Goal: Information Seeking & Learning: Learn about a topic

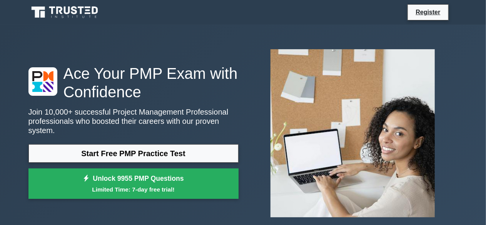
click at [354, 104] on img at bounding box center [352, 133] width 177 height 180
click at [269, 97] on img at bounding box center [352, 133] width 177 height 180
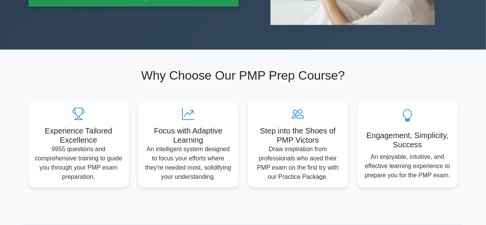
scroll to position [38, 0]
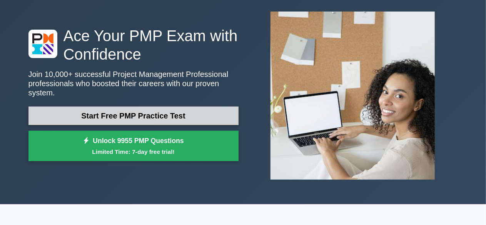
click at [177, 113] on link "Start Free PMP Practice Test" at bounding box center [133, 116] width 210 height 18
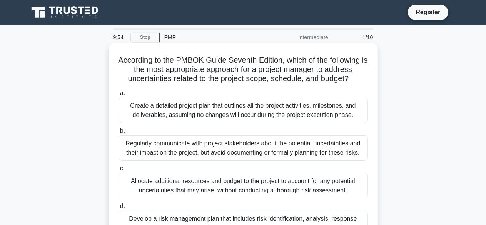
click at [285, 83] on h5 "According to the PMBOK Guide Seventh Edition, which of the following is the mos…" at bounding box center [243, 69] width 251 height 28
